Goal: Task Accomplishment & Management: Complete application form

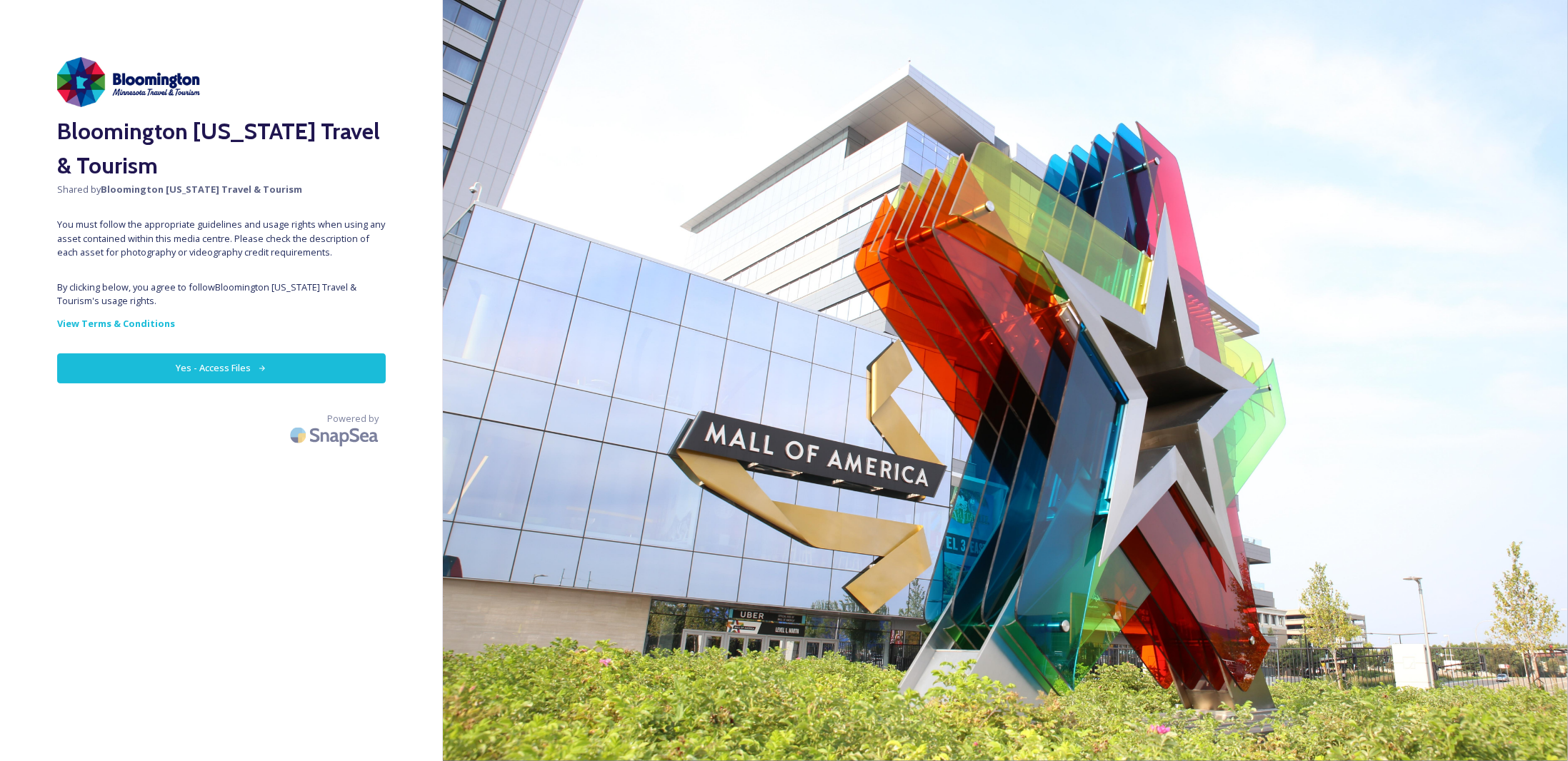
click at [265, 365] on icon at bounding box center [262, 368] width 9 height 9
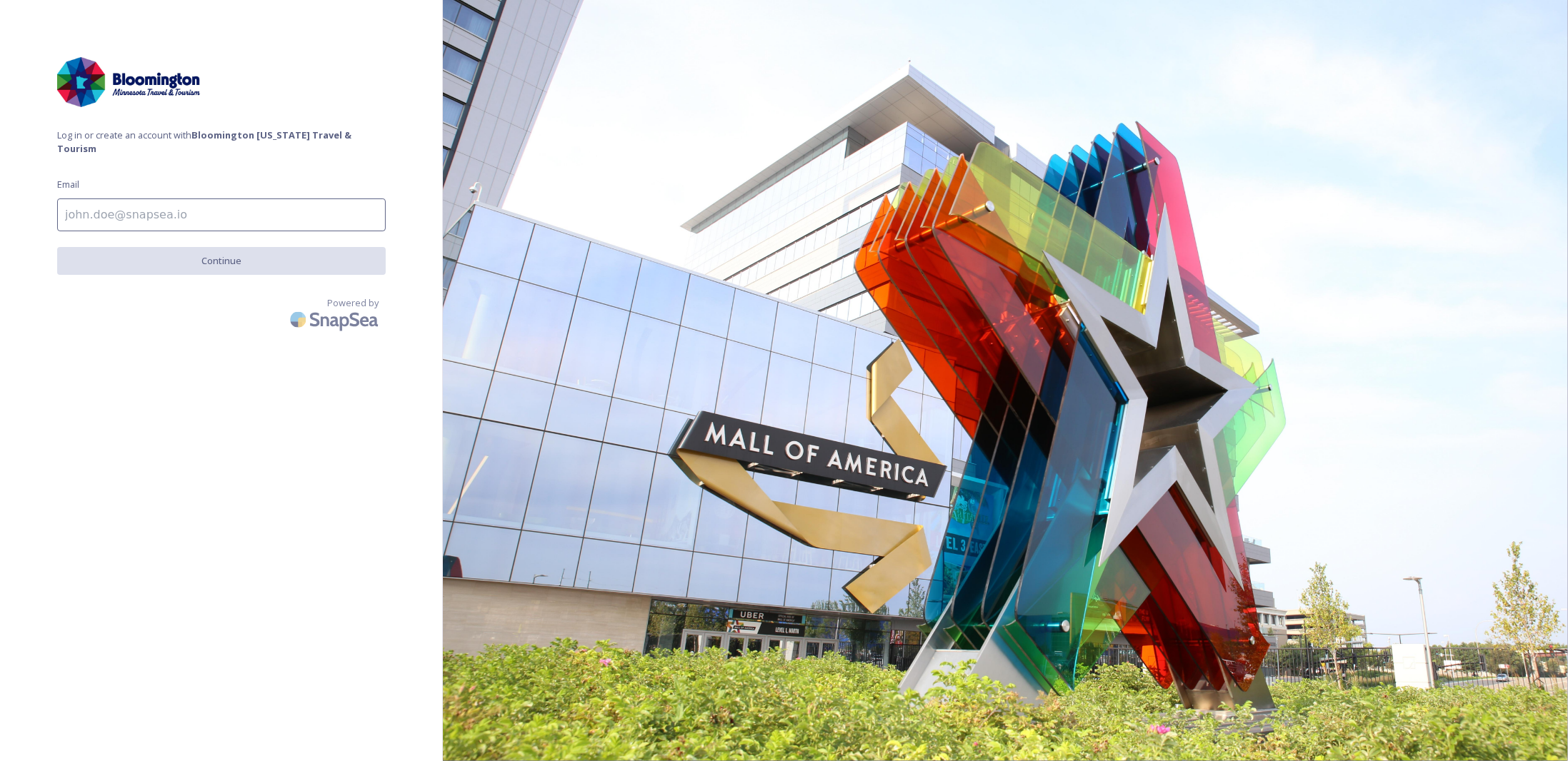
click at [234, 206] on input at bounding box center [221, 215] width 328 height 33
type input "[EMAIL_ADDRESS][DOMAIN_NAME]"
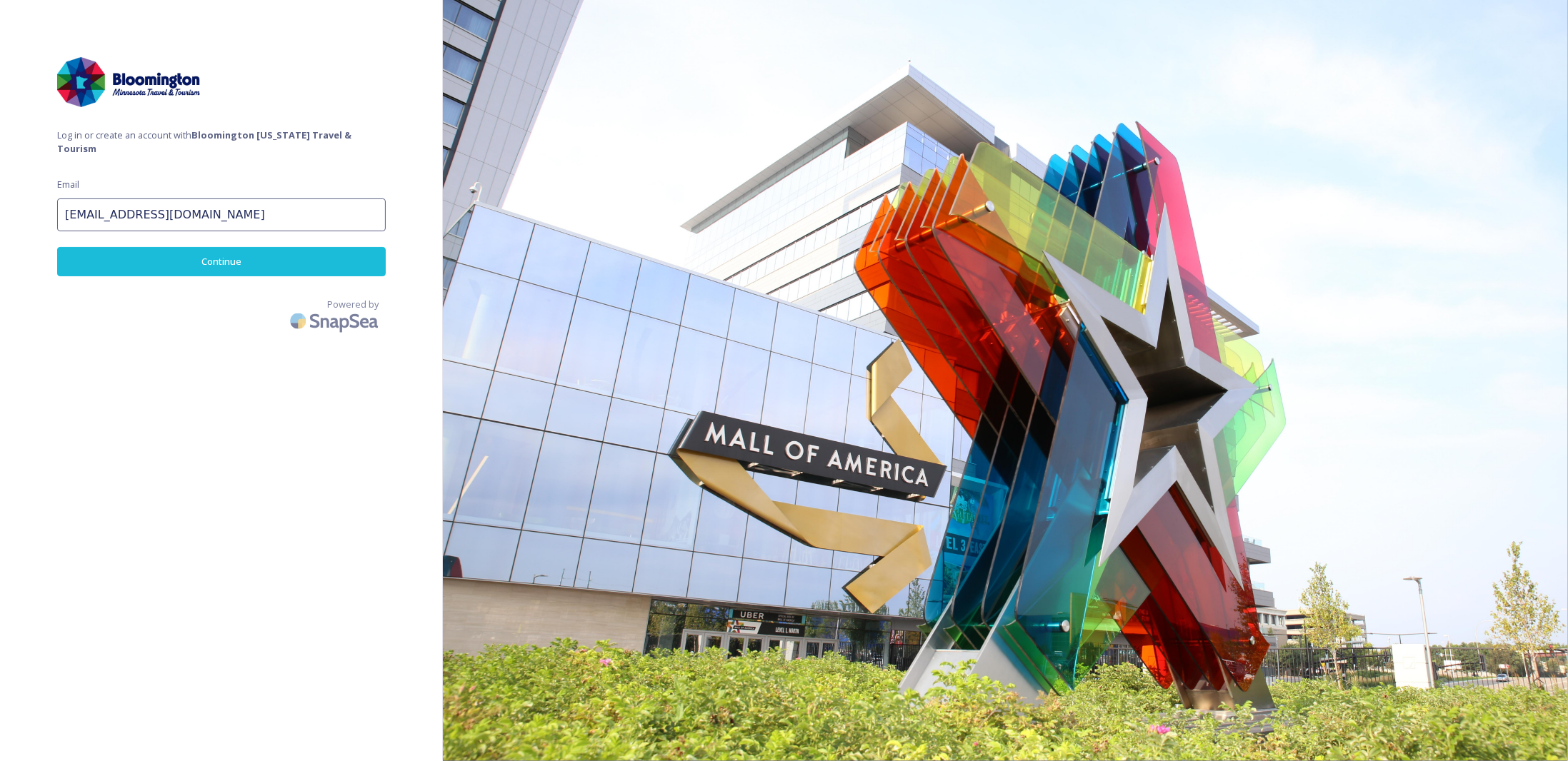
click at [210, 254] on button "Continue" at bounding box center [221, 261] width 328 height 30
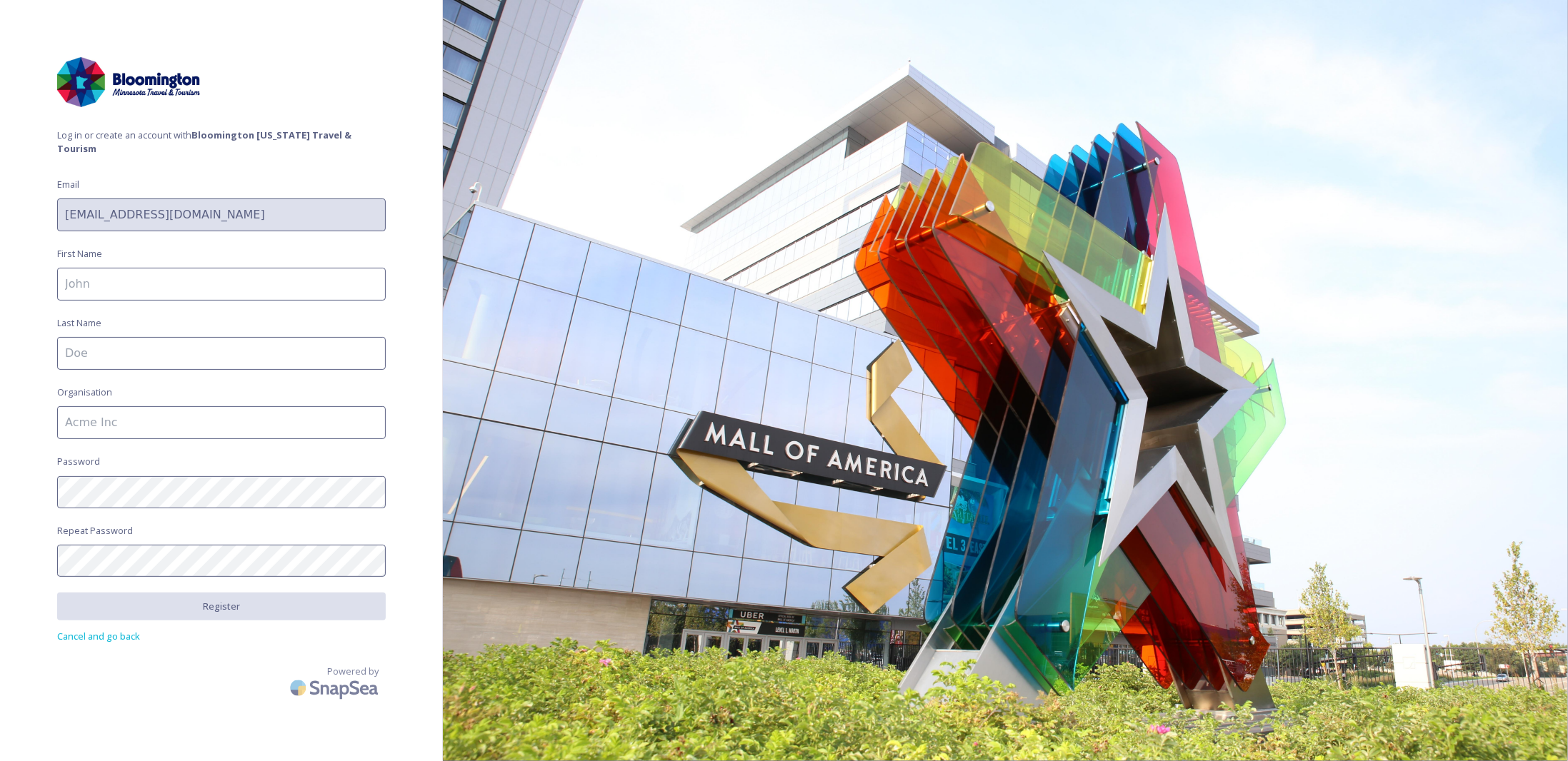
click at [204, 268] on input at bounding box center [221, 283] width 328 height 33
type input "Line"
click at [144, 343] on input at bounding box center [221, 353] width 328 height 33
type input "[PERSON_NAME]"
type input "Atlantic Link"
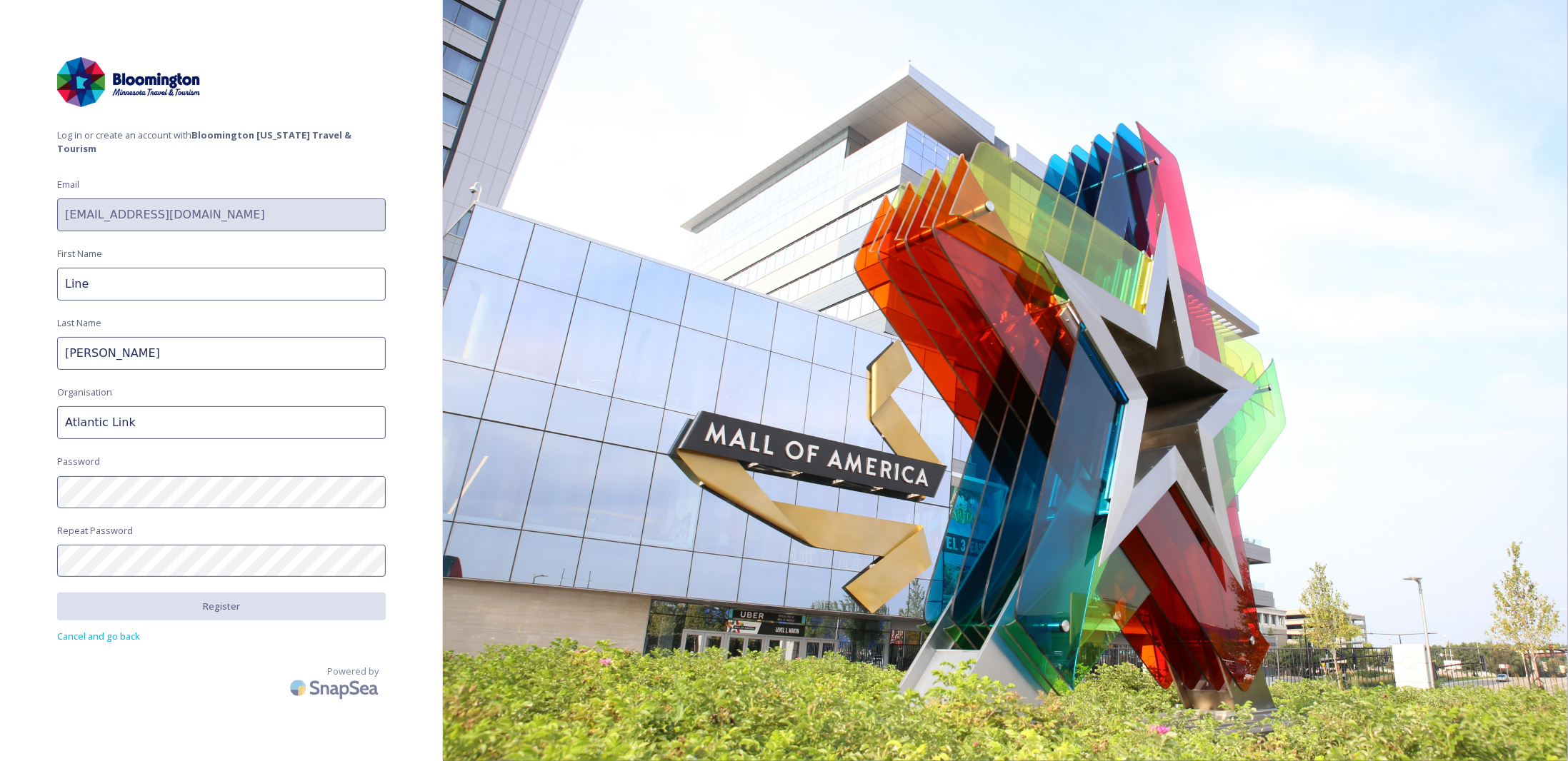
click at [105, 129] on span "Log in or create an account with Bloomington [US_STATE] Travel & Tourism" at bounding box center [221, 142] width 328 height 27
click at [60, 133] on span "Log in or create an account with Bloomington [US_STATE] Travel & Tourism" at bounding box center [221, 142] width 328 height 27
click at [228, 593] on button "Register" at bounding box center [221, 607] width 328 height 30
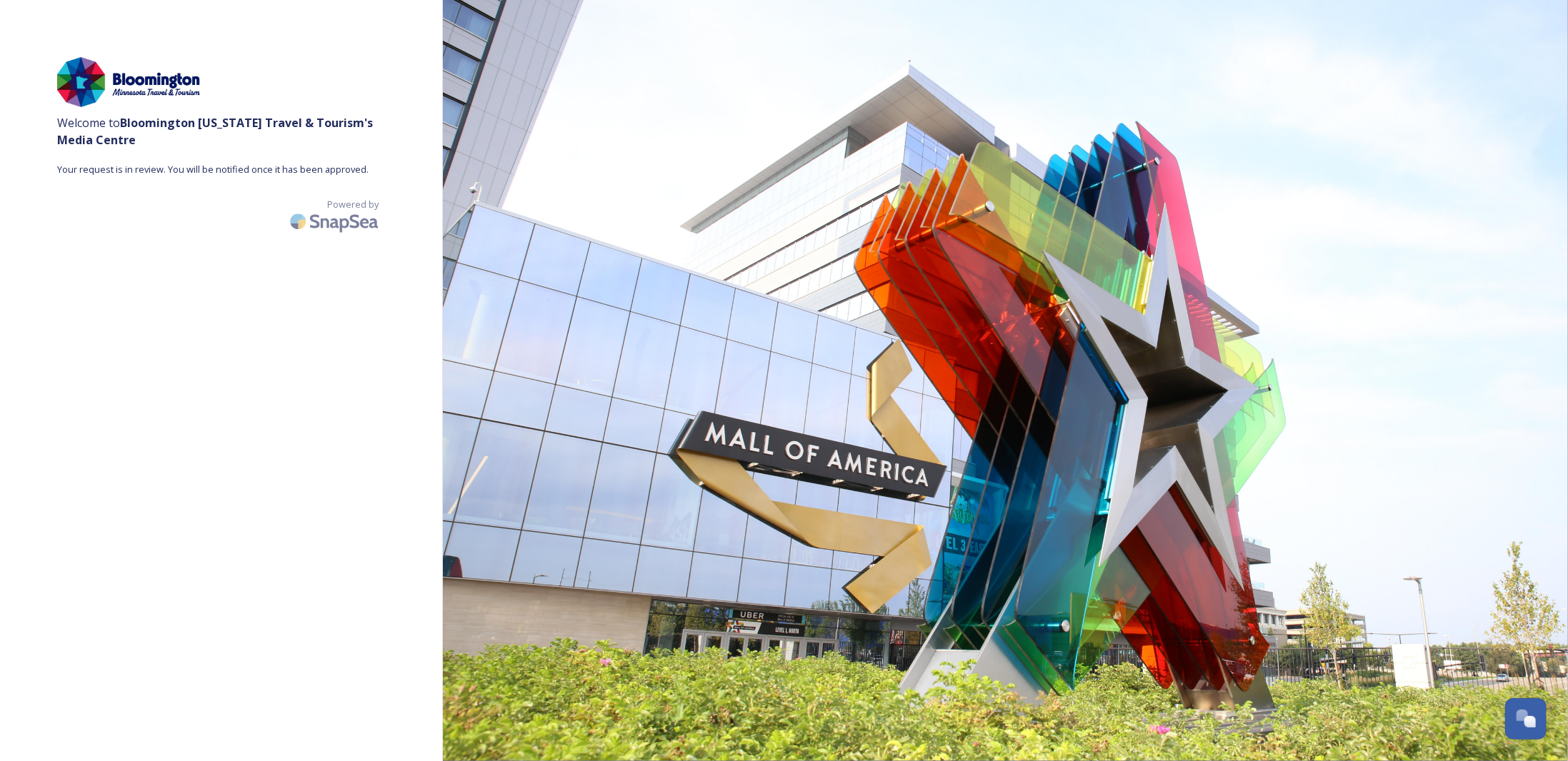
click at [249, 142] on span "Welcome to [GEOGRAPHIC_DATA] [US_STATE] Travel & Tourism 's Media Centre" at bounding box center [221, 131] width 328 height 34
click at [140, 174] on span "Your request is in review. You will be notified once it has been approved." at bounding box center [221, 170] width 328 height 14
